Goal: Transaction & Acquisition: Purchase product/service

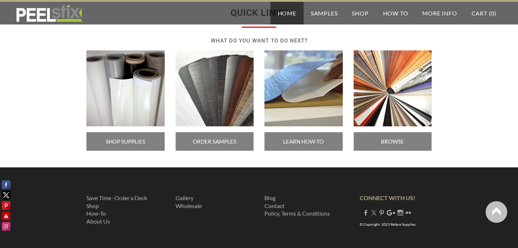
scroll to position [1273, 0]
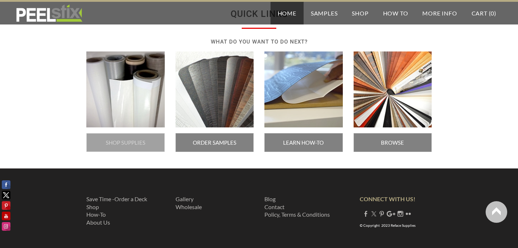
click at [155, 139] on span "SHOP SUPPLIES" at bounding box center [125, 142] width 78 height 19
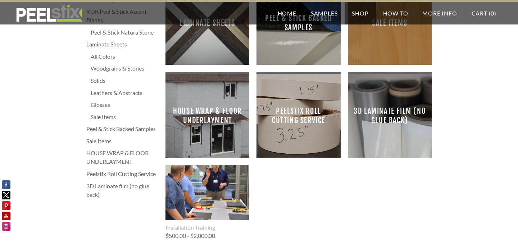
scroll to position [152, 0]
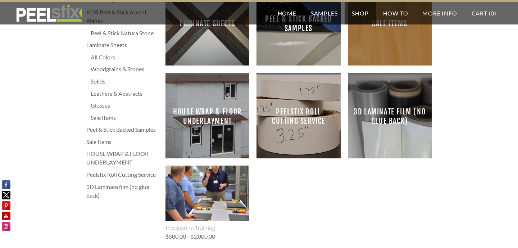
click at [305, 114] on span "Peelstix Roll Cutting Service" at bounding box center [298, 116] width 72 height 72
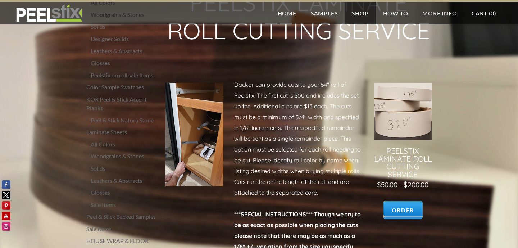
scroll to position [61, 0]
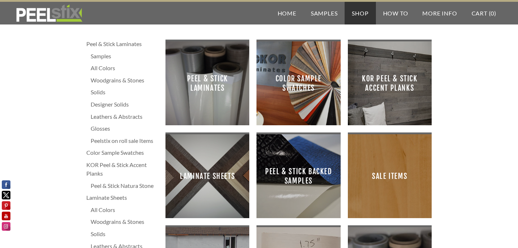
scroll to position [5, 0]
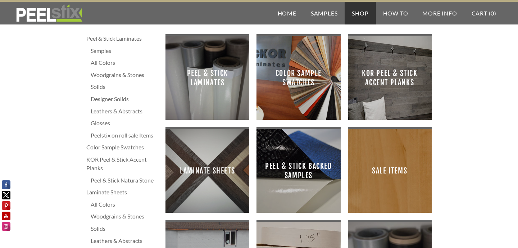
click at [233, 152] on span "Laminate Sheets" at bounding box center [207, 170] width 72 height 72
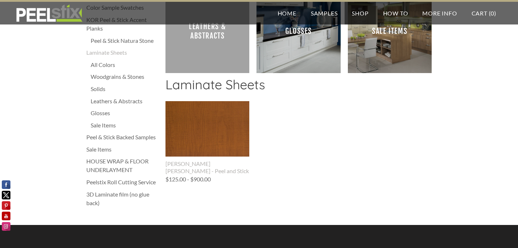
scroll to position [139, 0]
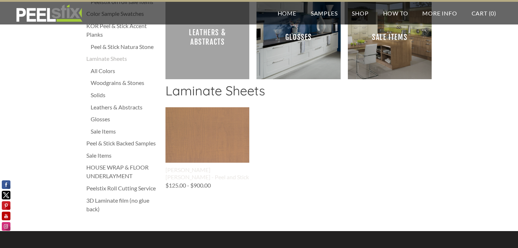
click at [233, 151] on img at bounding box center [207, 135] width 84 height 56
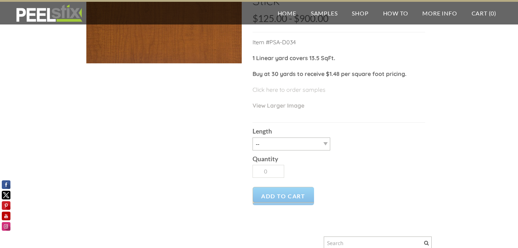
scroll to position [101, 0]
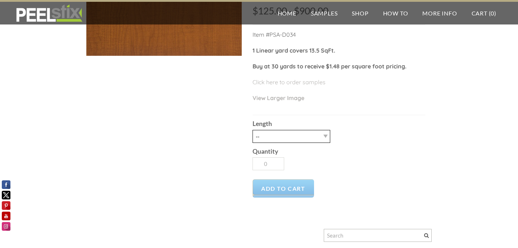
click at [317, 130] on select "-- 1 LY 3LY 10LY 30LY Five sheets of 4'X8' HPL" at bounding box center [291, 136] width 78 height 13
select select "1 LY"
click at [252, 130] on select "-- 1 LY 3LY 10LY 30LY Five sheets of 4'X8' HPL" at bounding box center [291, 136] width 78 height 13
type input "1"
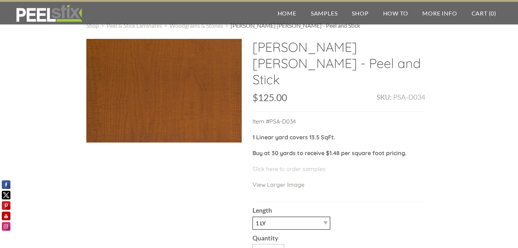
scroll to position [0, 0]
